Goal: Check status: Check status

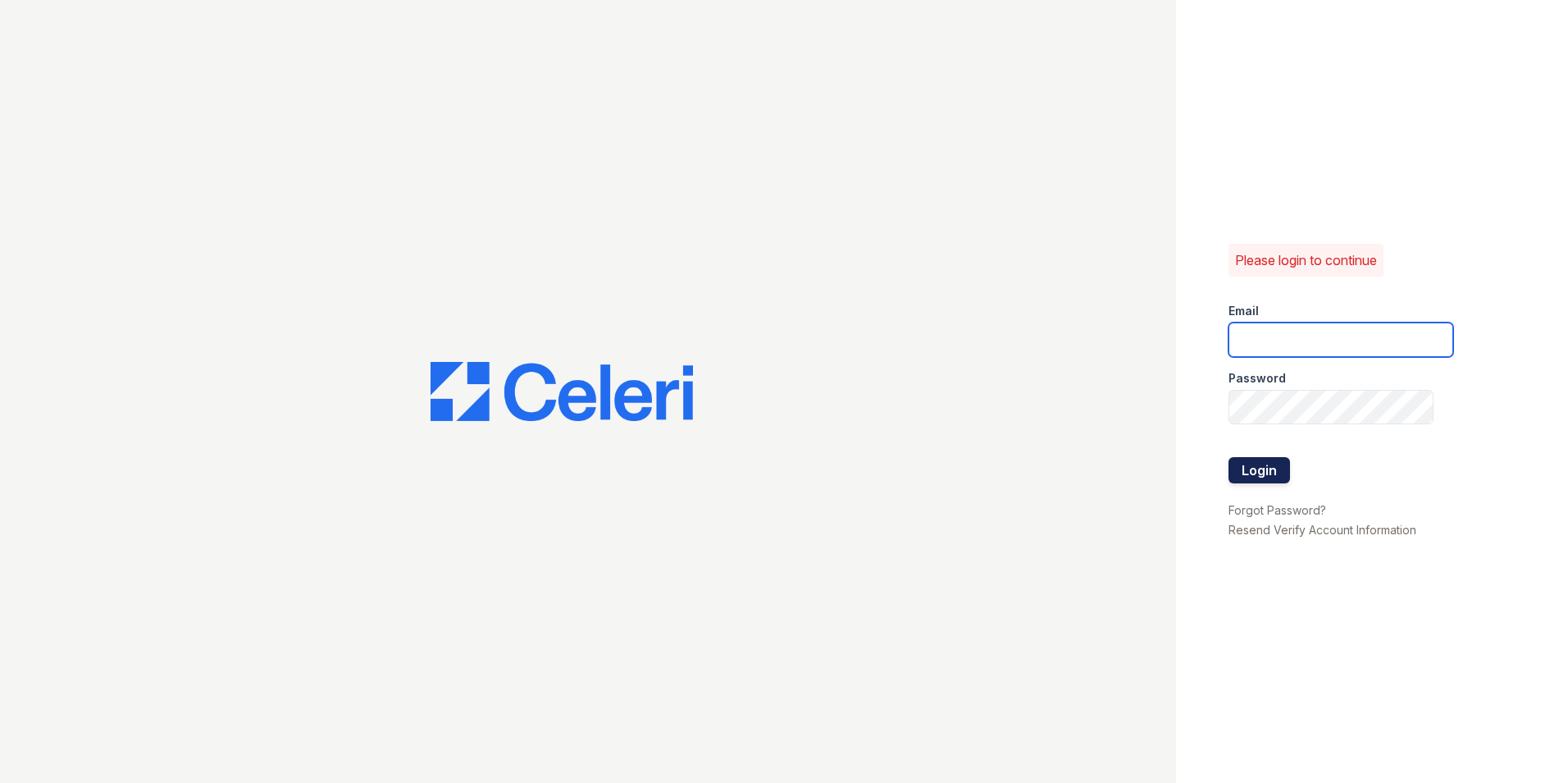
type input "[EMAIL_ADDRESS][DOMAIN_NAME]"
click at [1279, 461] on button "Login" at bounding box center [1259, 470] width 62 height 26
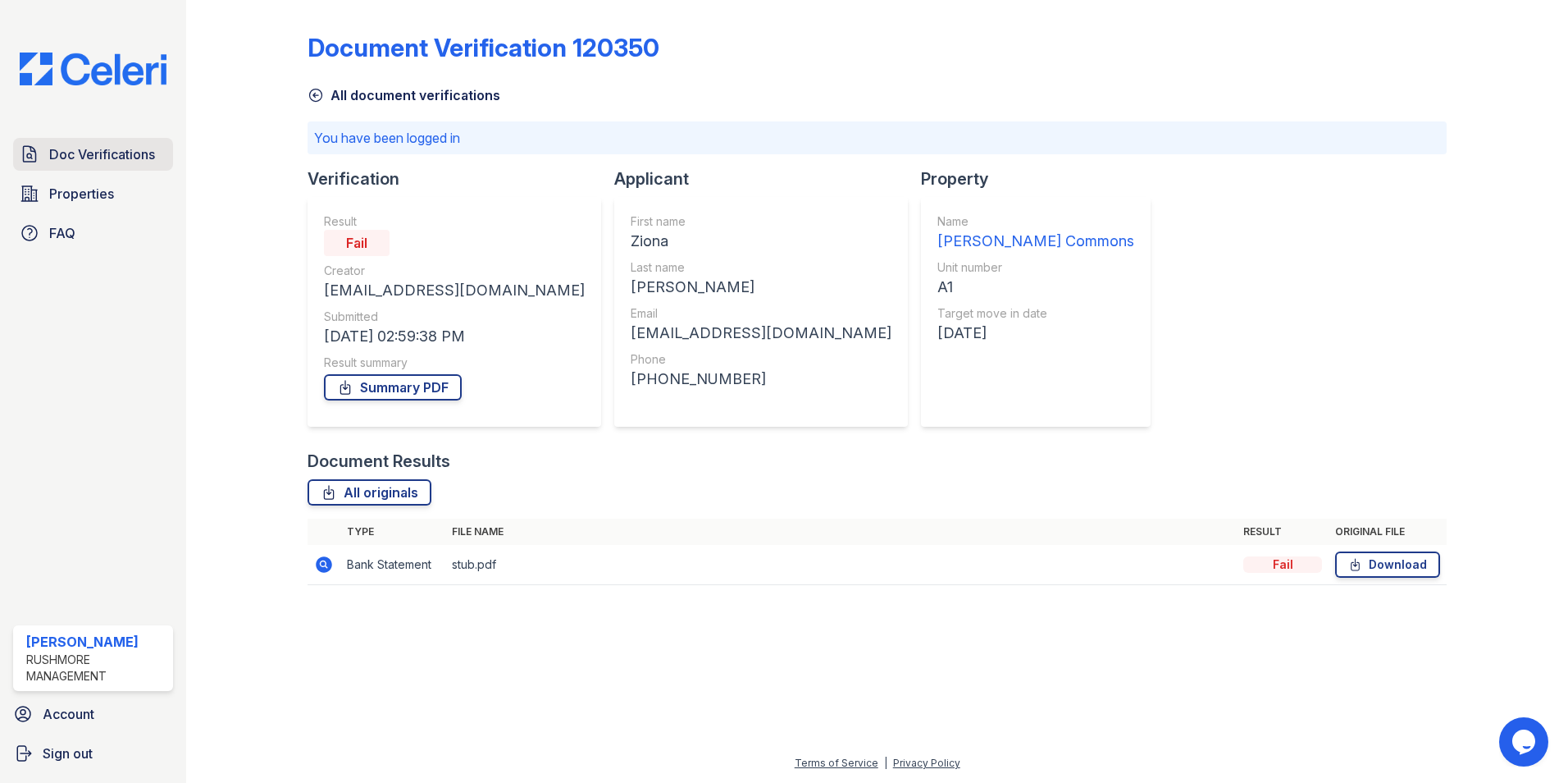
click at [70, 153] on span "Doc Verifications" at bounding box center [102, 154] width 106 height 19
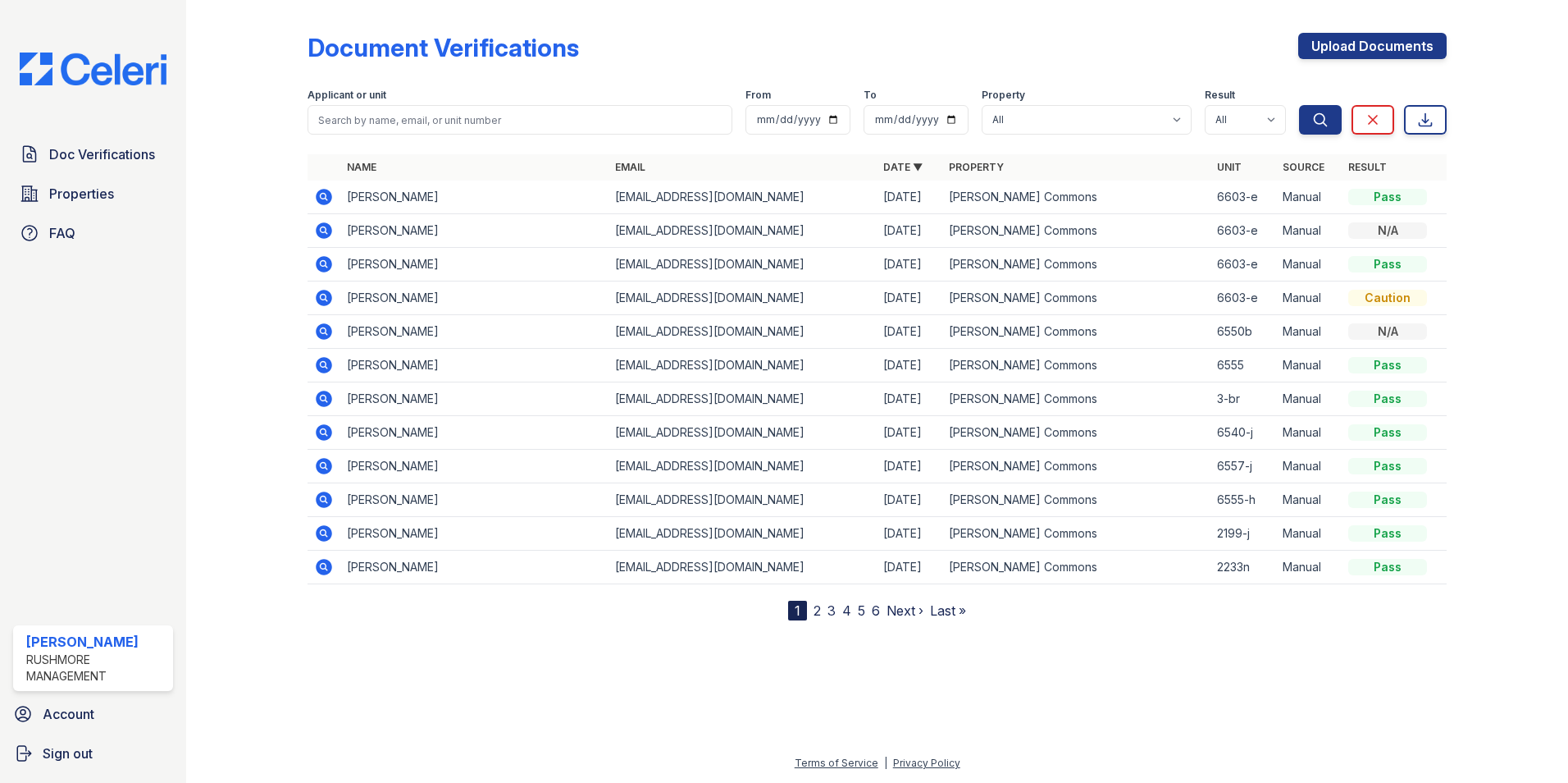
click at [488, 186] on td "[PERSON_NAME]" at bounding box center [475, 197] width 268 height 34
click at [484, 192] on td "[PERSON_NAME]" at bounding box center [475, 197] width 268 height 34
